Goal: Book appointment/travel/reservation

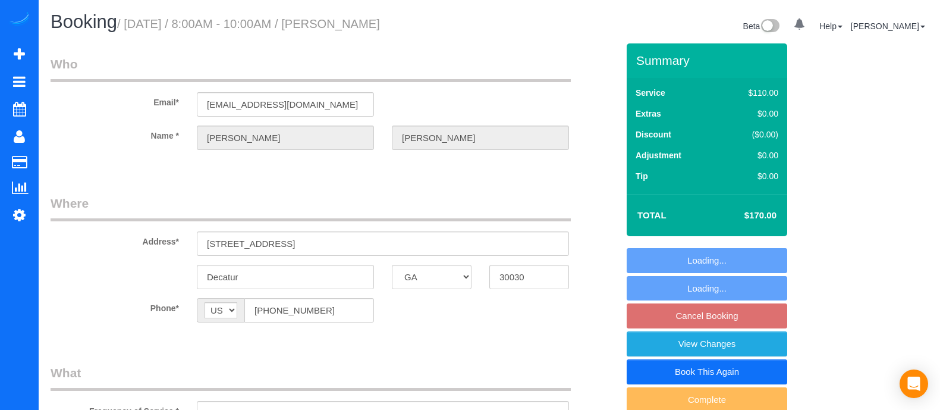
select select "GA"
select select "number:3"
select select "number:6"
select select "object:654"
select select "3"
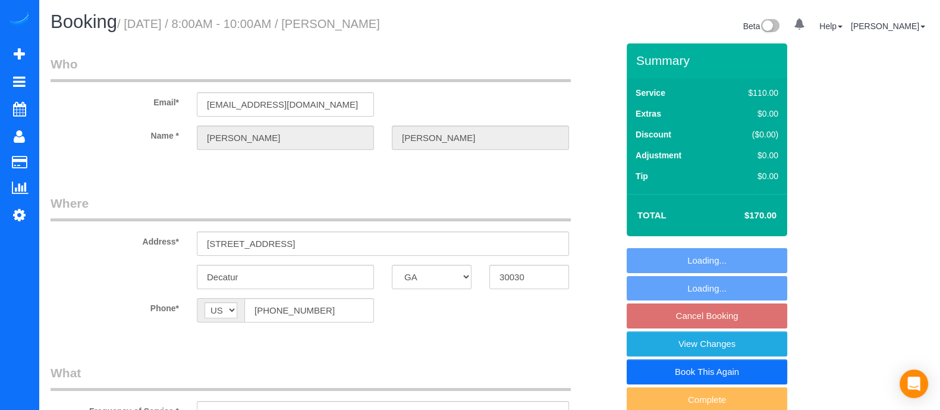
select select "spot1"
select select "3"
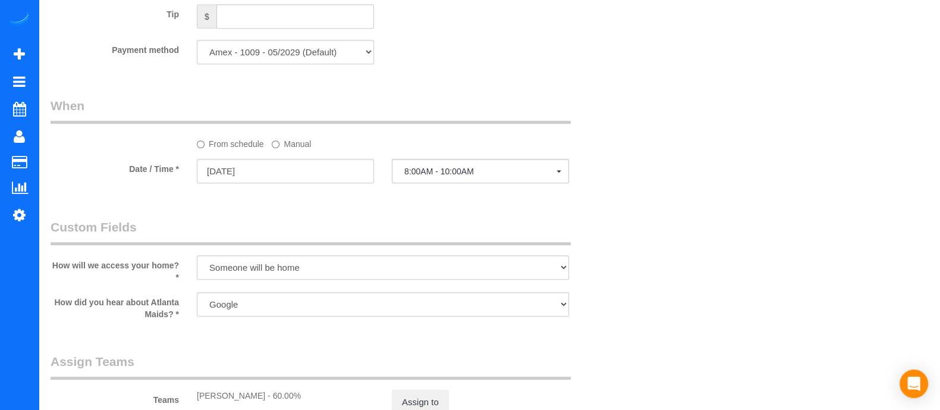
scroll to position [876, 0]
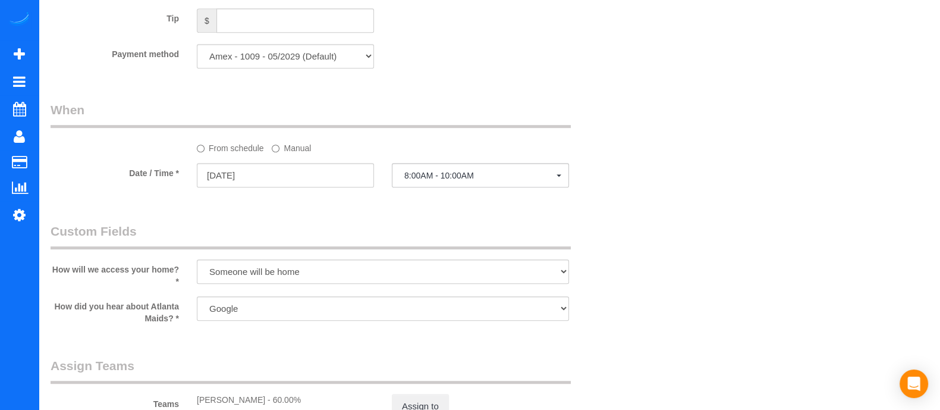
click at [291, 154] on label "Manual" at bounding box center [291, 146] width 39 height 16
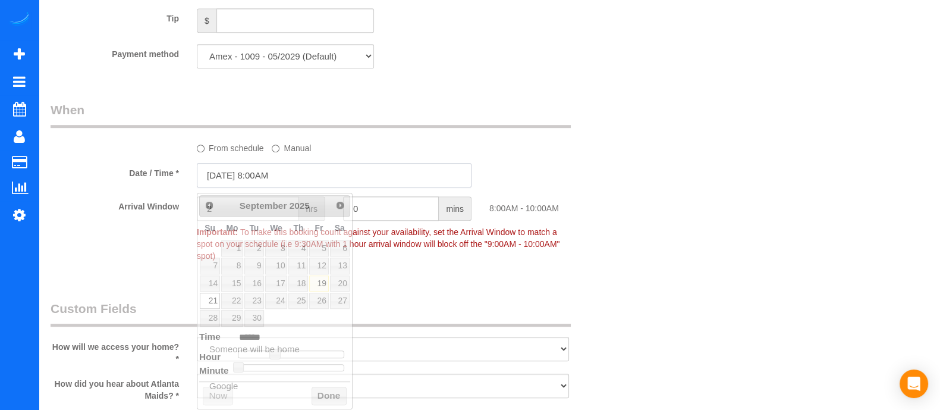
click at [290, 174] on input "[DATE] 8:00AM" at bounding box center [334, 175] width 275 height 24
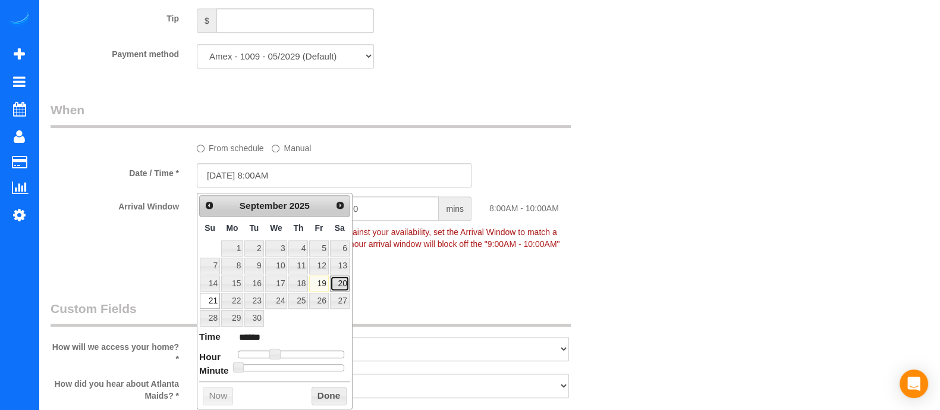
click at [337, 279] on link "20" at bounding box center [340, 283] width 20 height 16
type input "[DATE] 9:00AM"
type input "******"
type input "[DATE] 10:00AM"
type input "*******"
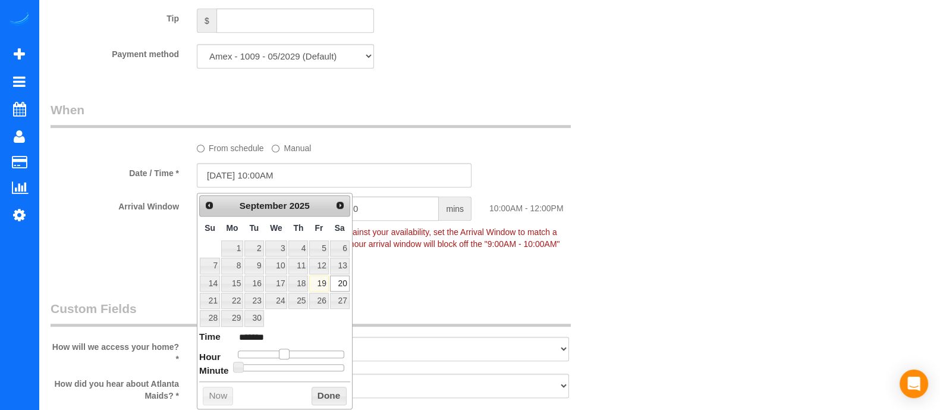
type input "[DATE] 11:00AM"
type input "*******"
drag, startPoint x: 276, startPoint y: 351, endPoint x: 293, endPoint y: 353, distance: 16.7
click at [293, 353] on span at bounding box center [288, 353] width 11 height 11
click at [321, 395] on button "Done" at bounding box center [329, 395] width 35 height 19
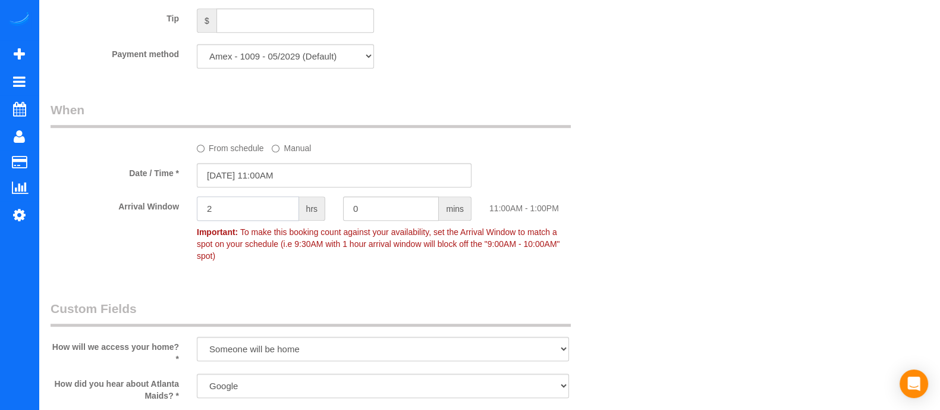
click at [235, 212] on input "2" at bounding box center [248, 208] width 102 height 24
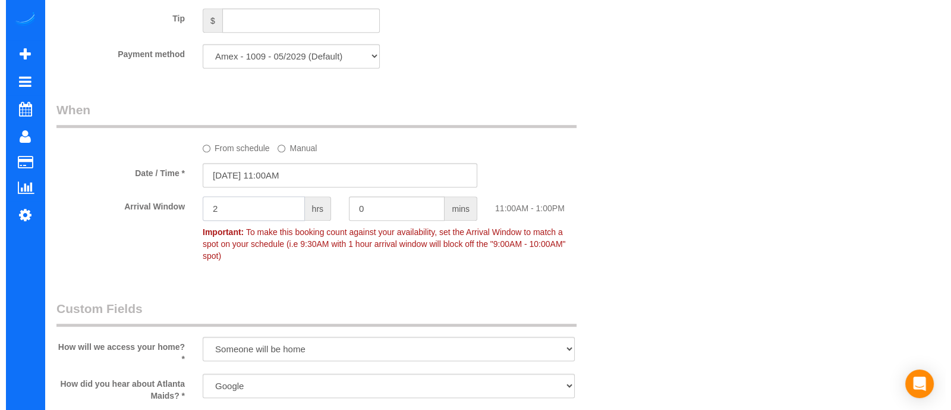
scroll to position [0, 0]
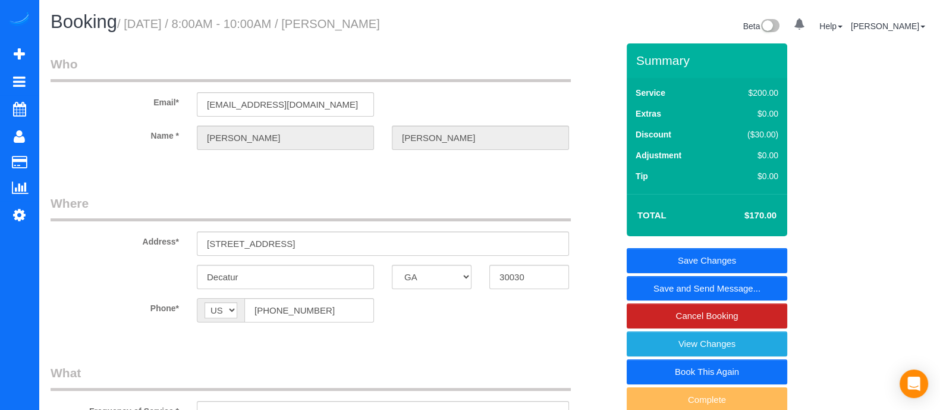
click at [712, 284] on link "Save and Send Message..." at bounding box center [707, 288] width 161 height 25
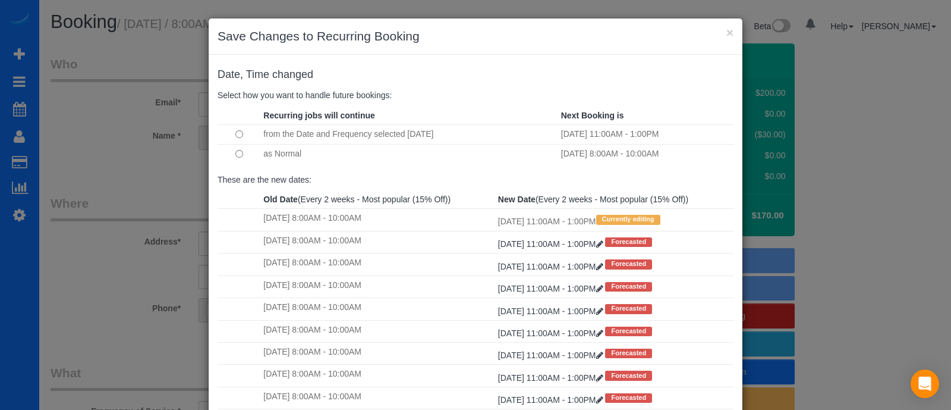
scroll to position [122, 0]
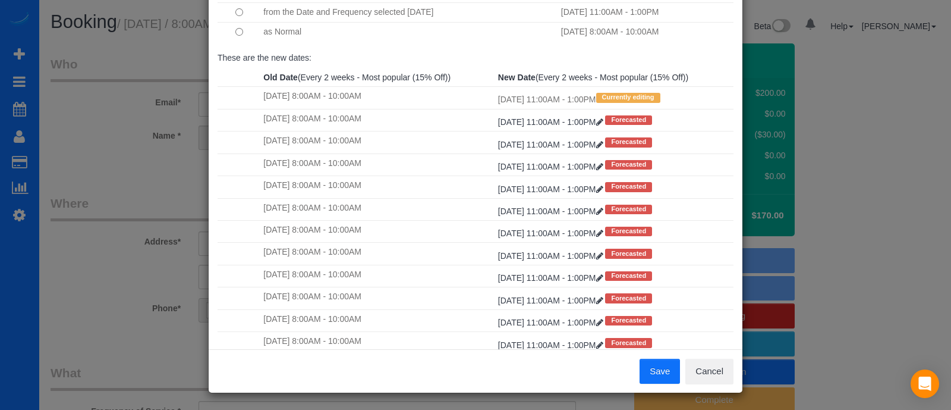
click at [665, 356] on div "Save Cancel" at bounding box center [476, 370] width 534 height 43
click at [662, 369] on button "Save" at bounding box center [660, 371] width 40 height 25
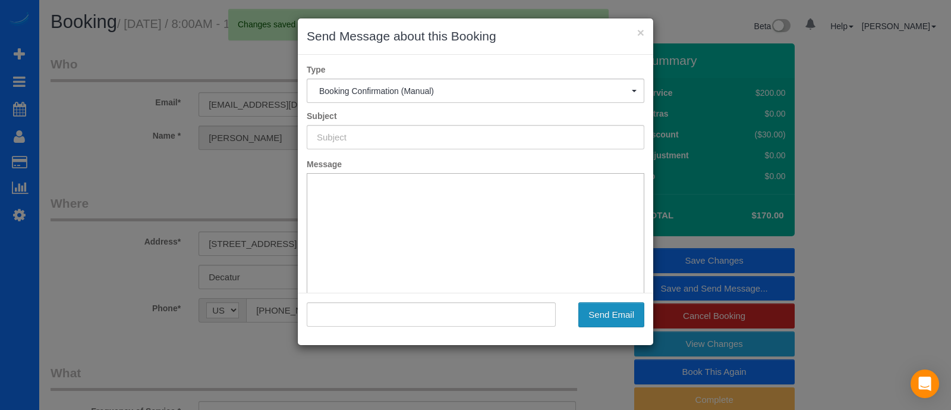
type input "Booking Confirmed!"
type input ""[PERSON_NAME]" <[EMAIL_ADDRESS][DOMAIN_NAME]>"
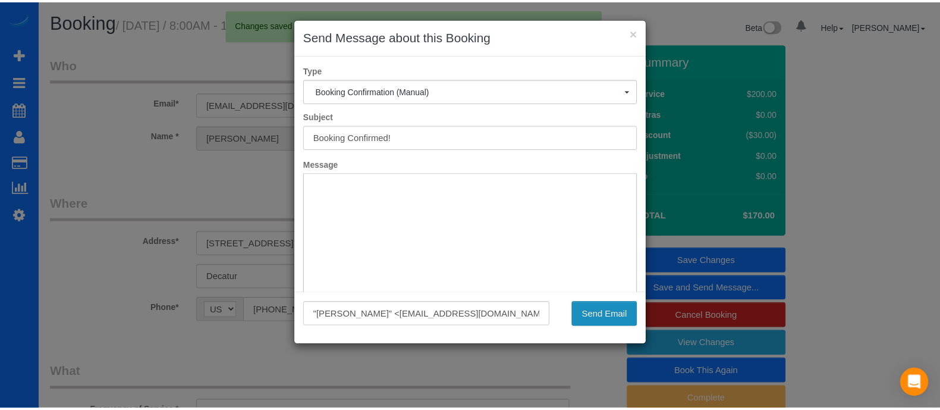
scroll to position [0, 0]
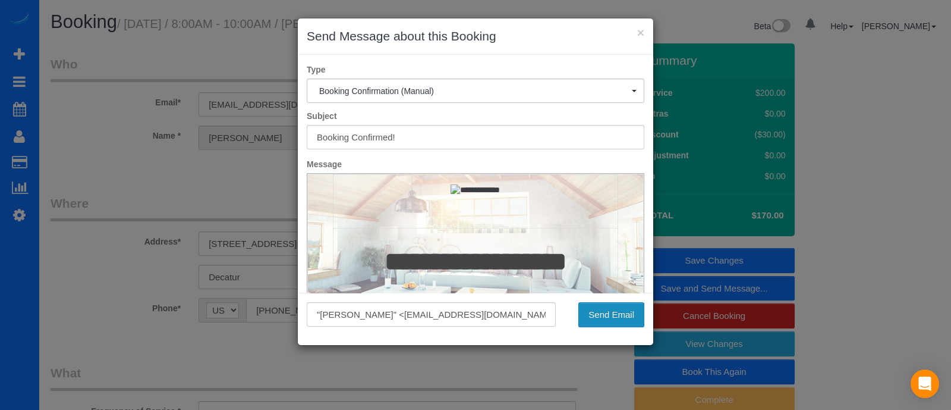
click at [624, 316] on button "Send Email" at bounding box center [612, 314] width 66 height 25
